Goal: Information Seeking & Learning: Learn about a topic

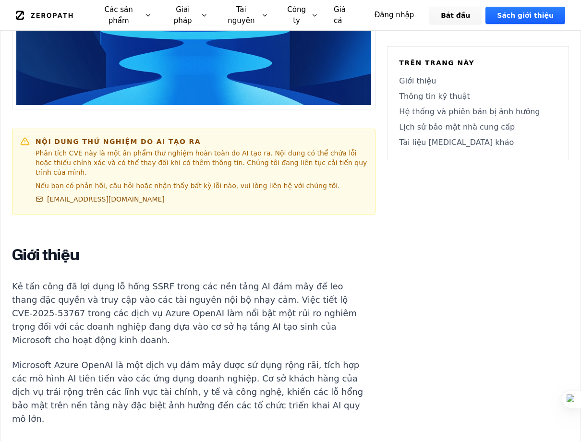
scroll to position [480, 0]
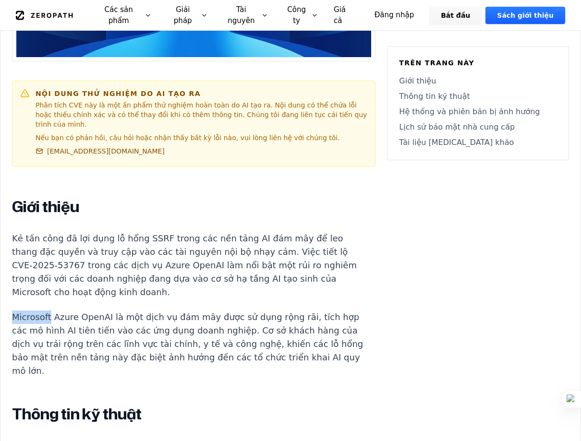
drag, startPoint x: 46, startPoint y: 291, endPoint x: 13, endPoint y: 289, distance: 32.7
click at [13, 312] on font "Microsoft Azure OpenAI là một dịch vụ đám mây được sử dụng rộng rãi, tích hợp c…" at bounding box center [187, 344] width 351 height 64
copy font "Microsoft"
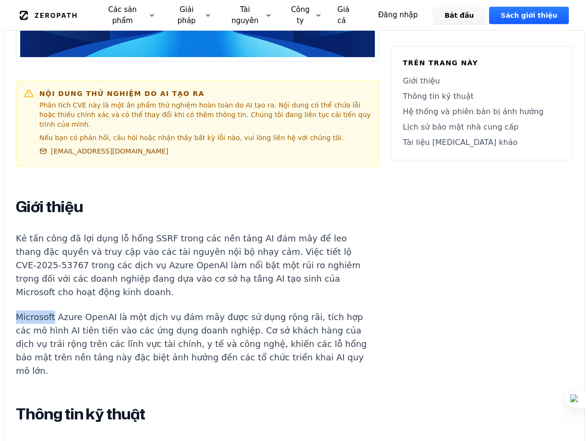
scroll to position [0, 0]
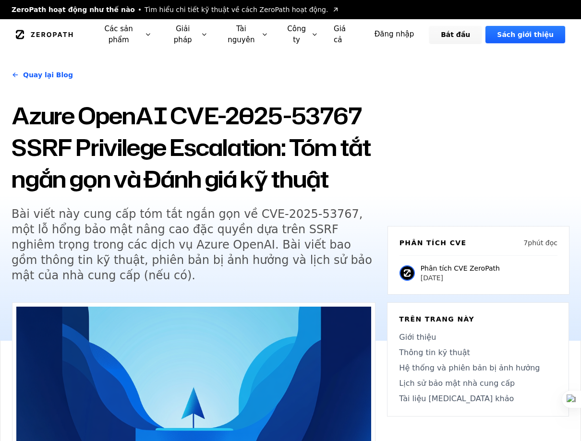
click at [463, 139] on div "Quay lại Blog Azure OpenAI CVE-2025-53767 SSRF Privilege Escalation: Tóm tắt ng…" at bounding box center [290, 195] width 581 height 291
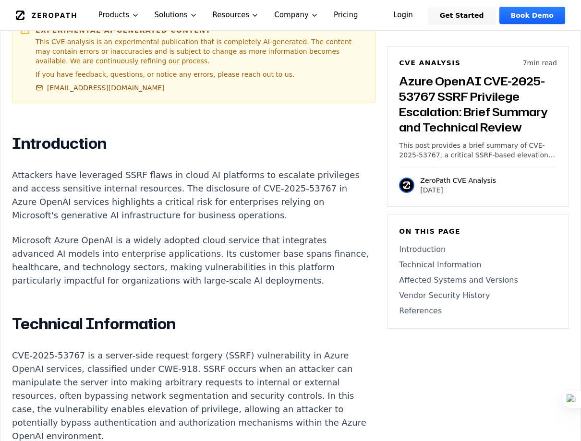
scroll to position [576, 0]
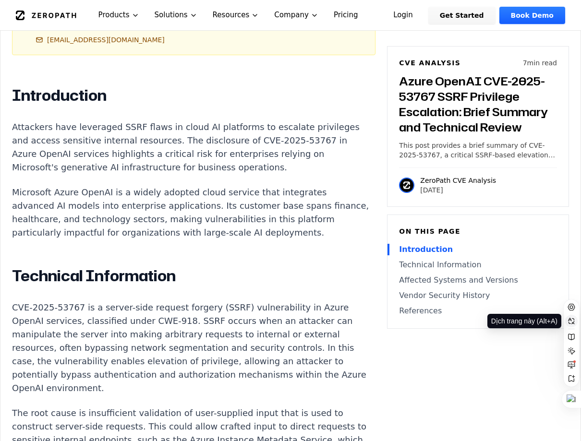
click at [575, 322] on icon at bounding box center [572, 321] width 8 height 8
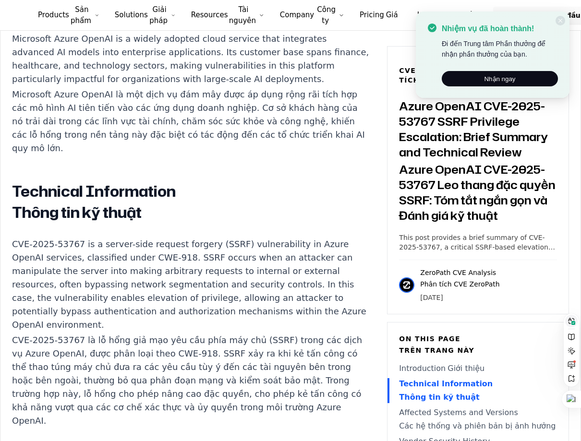
scroll to position [907, 0]
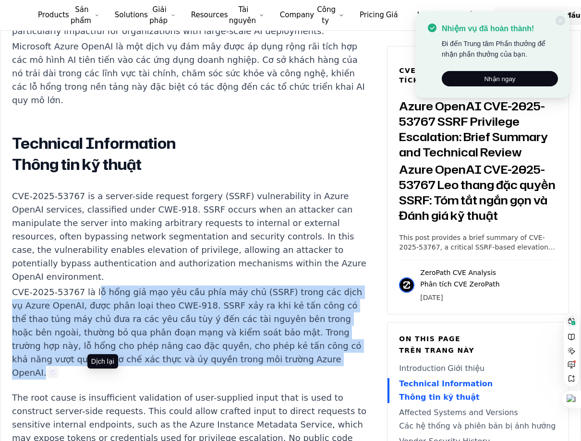
drag, startPoint x: 88, startPoint y: 293, endPoint x: 101, endPoint y: 377, distance: 85.0
click at [101, 377] on sider-trans-block "CVE-2025-53767 là lỗ hổng giả mạo yêu cầu phía máy chủ (SSRF) trong các dịch vụ…" at bounding box center [190, 333] width 357 height 94
copy div "ỗ hổng giả mạo yêu cầu phía máy chủ (SSRF) trong các dịch vụ Azure OpenAI, được…"
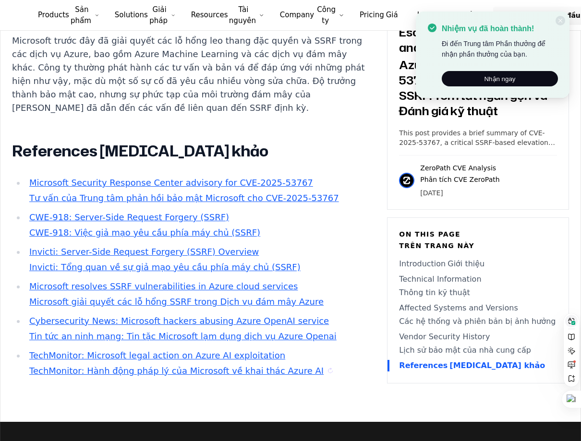
scroll to position [1915, 0]
